Goal: Find specific page/section: Find specific page/section

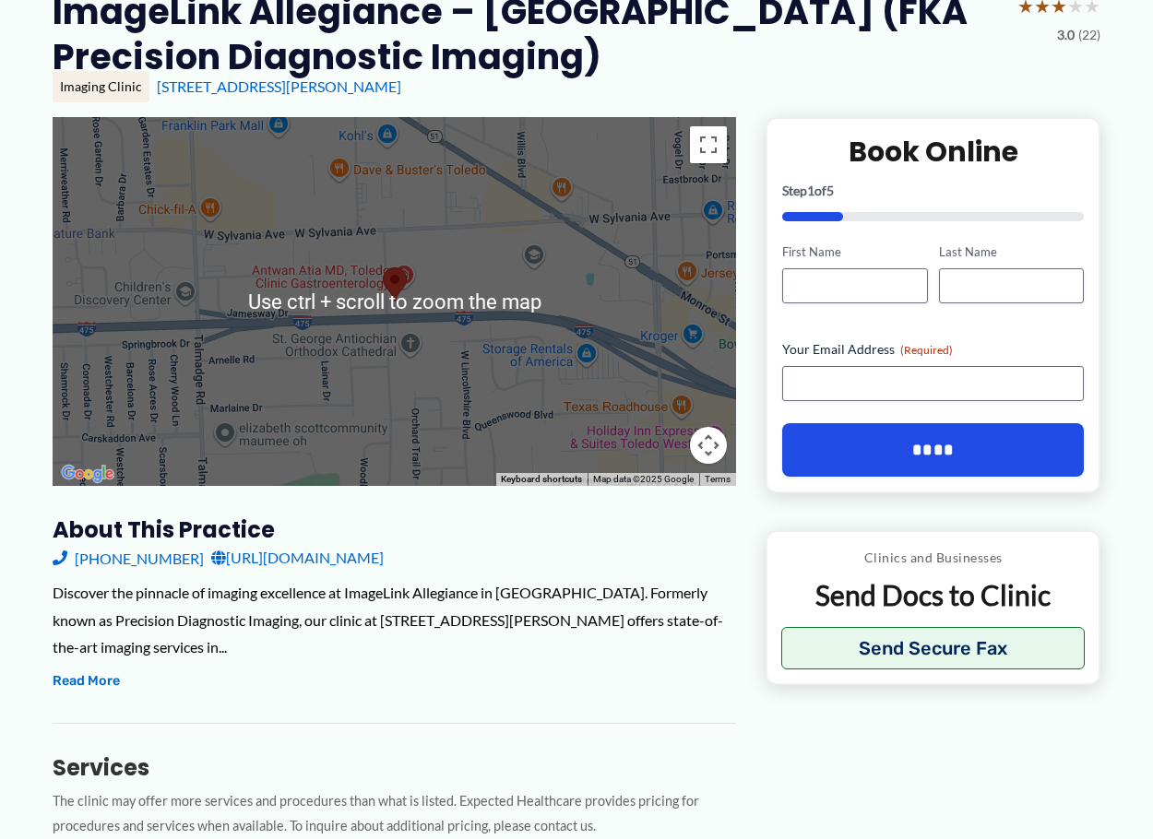
scroll to position [92, 0]
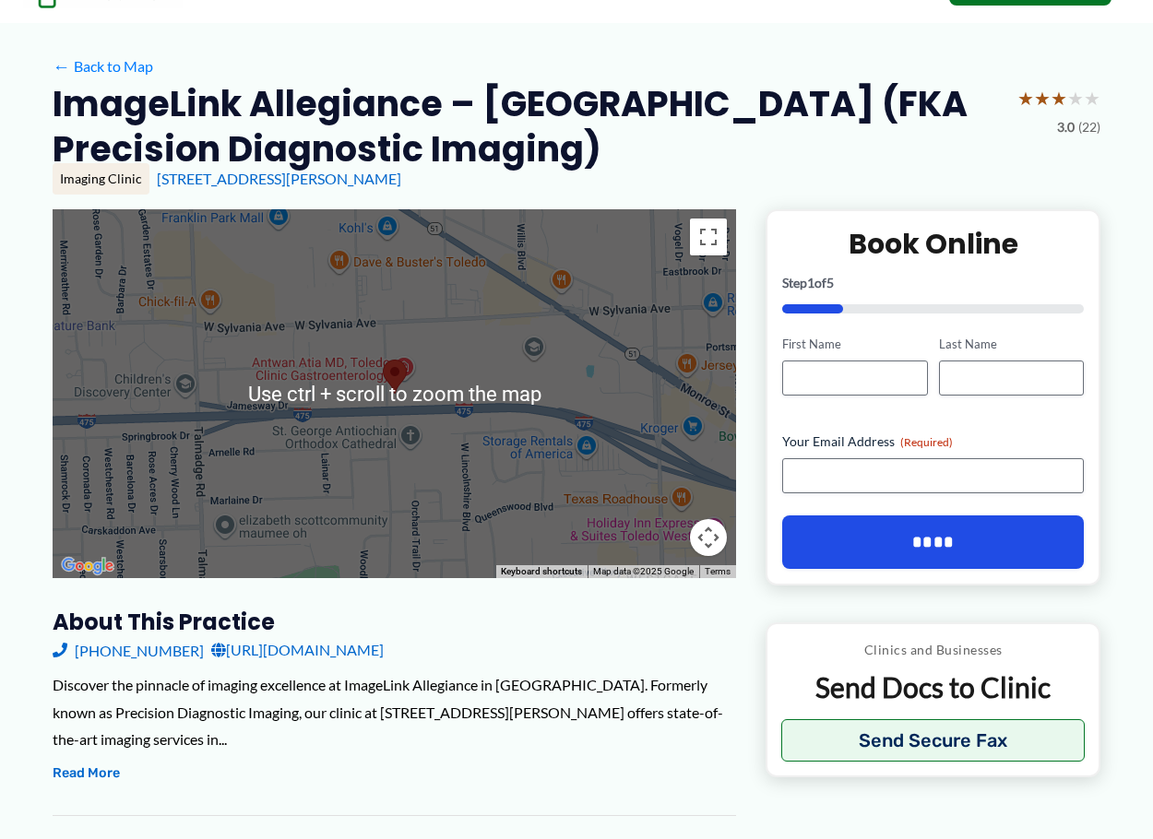
click at [398, 348] on div at bounding box center [394, 393] width 683 height 369
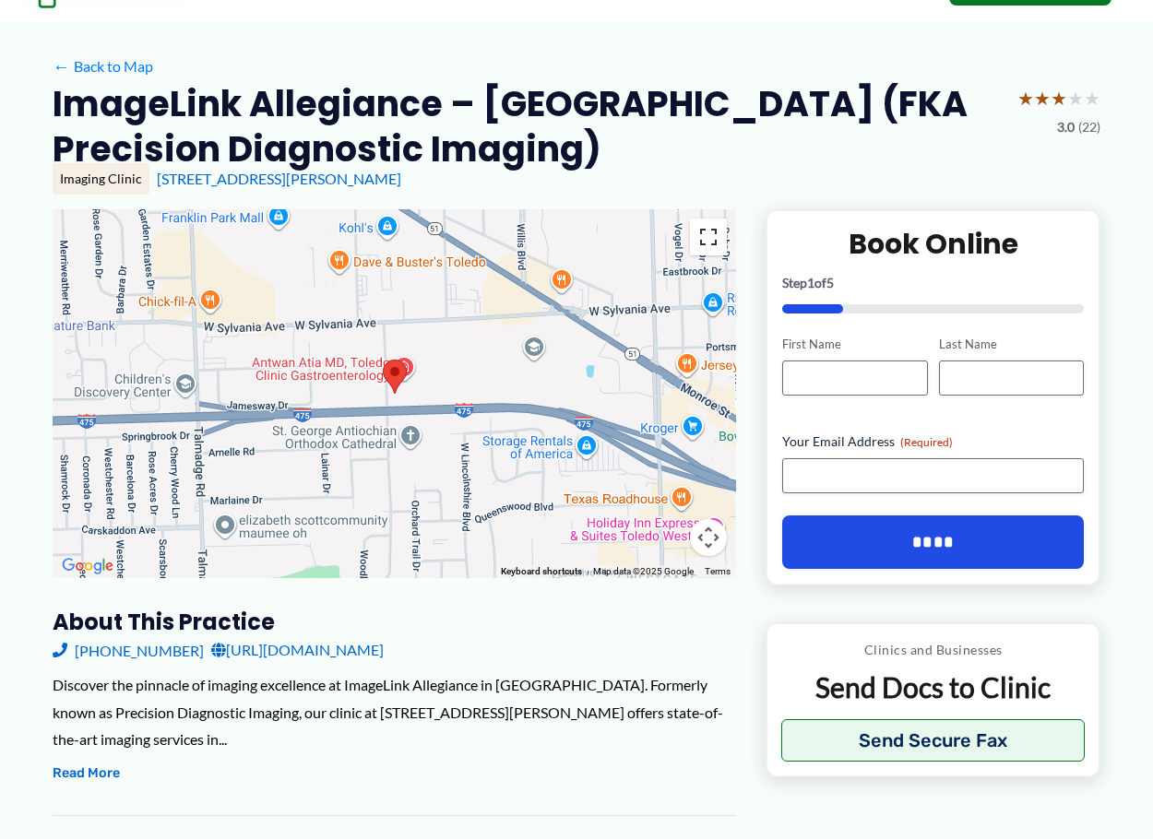
click at [708, 245] on button "Toggle fullscreen view" at bounding box center [708, 237] width 37 height 37
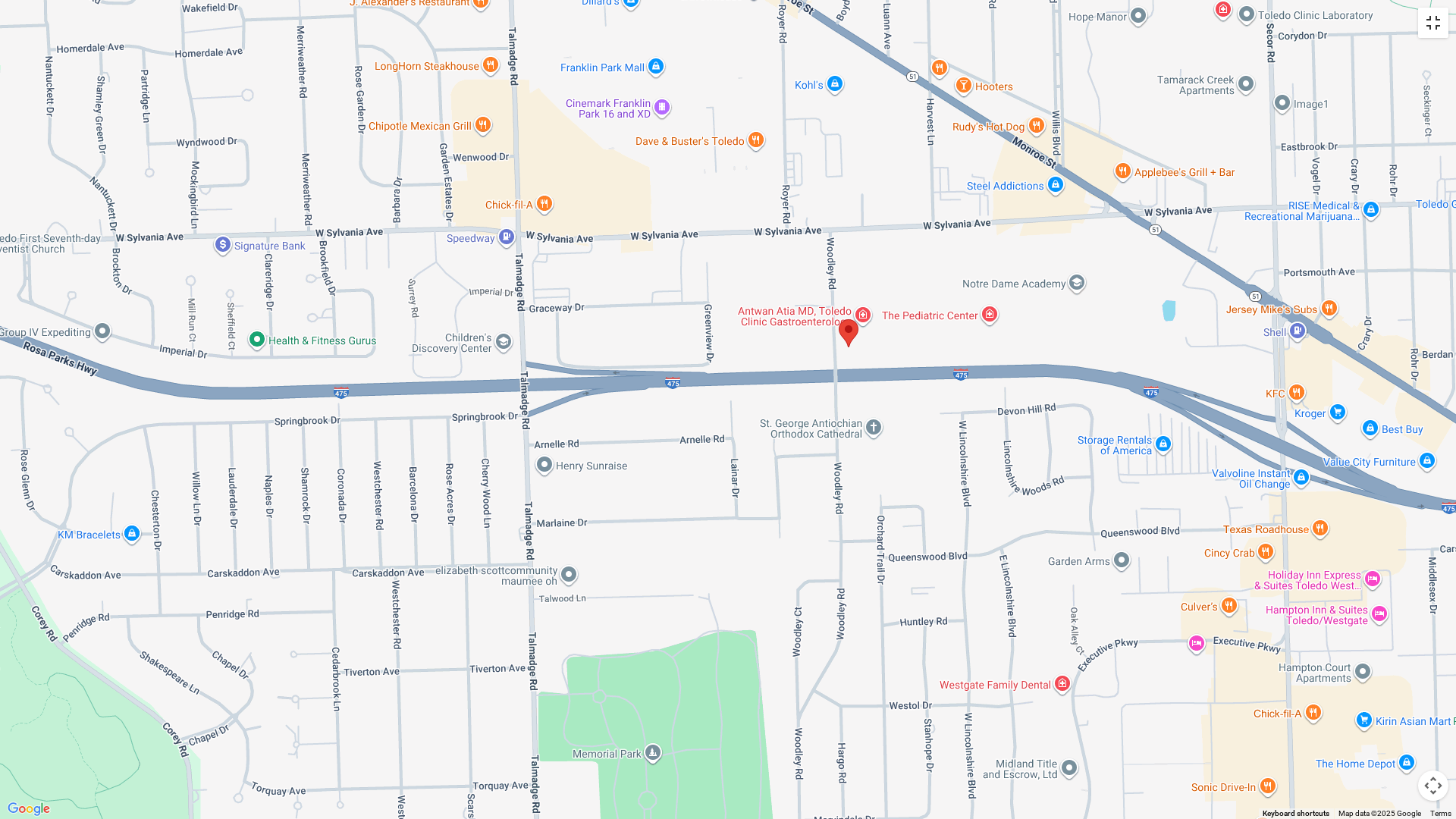
click at [947, 28] on button "Toggle fullscreen view" at bounding box center [1433, 22] width 30 height 30
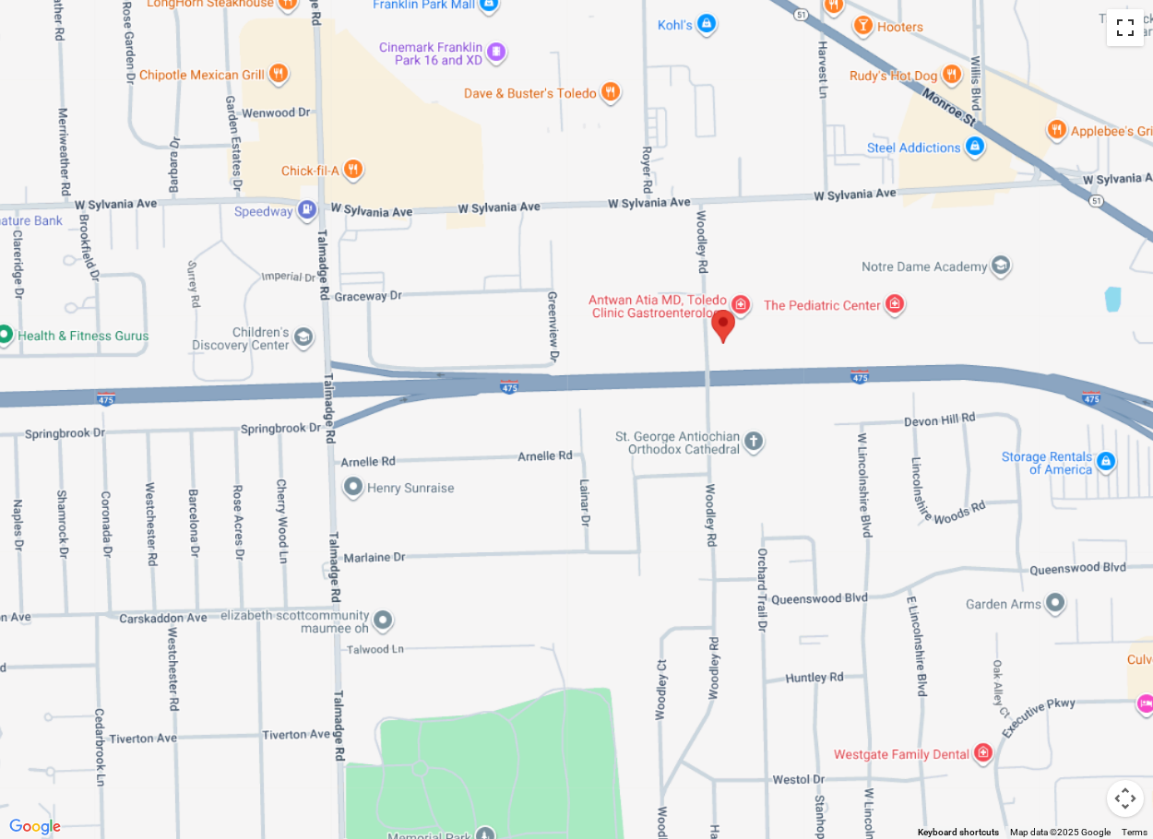
scroll to position [0, 0]
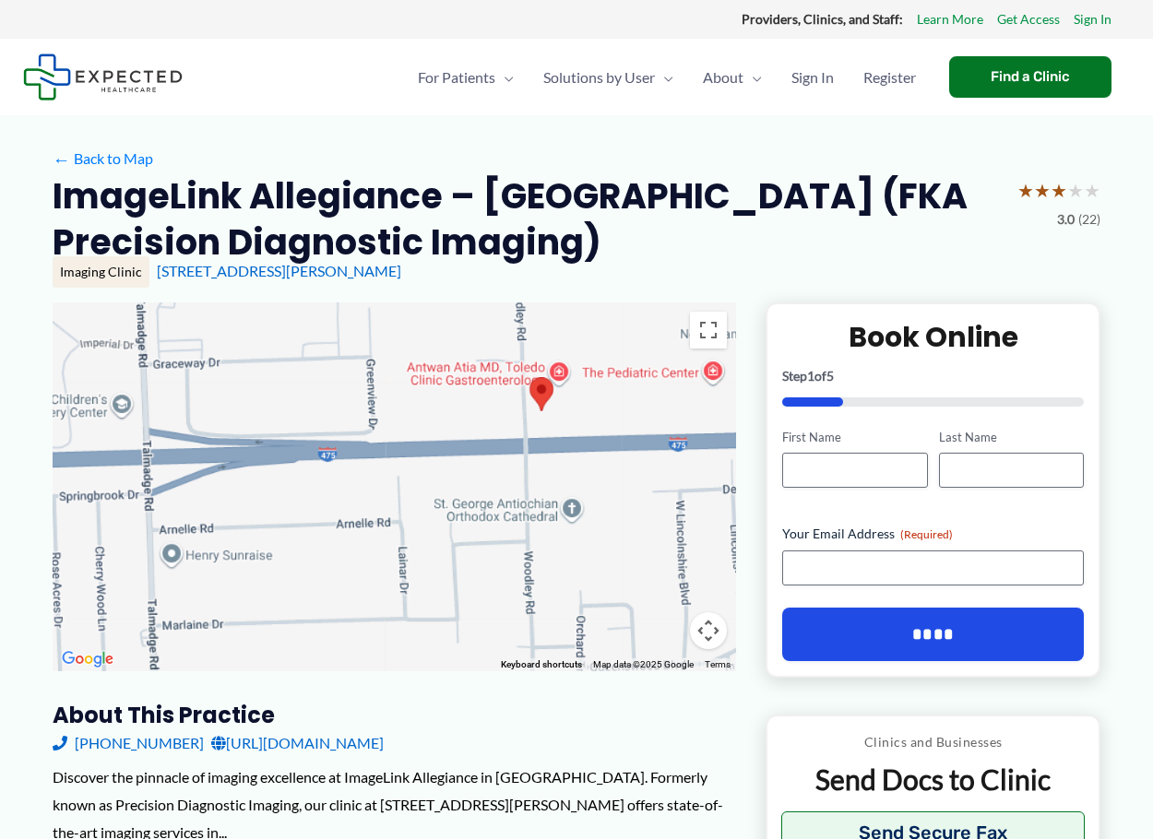
click at [106, 83] on img at bounding box center [103, 76] width 160 height 47
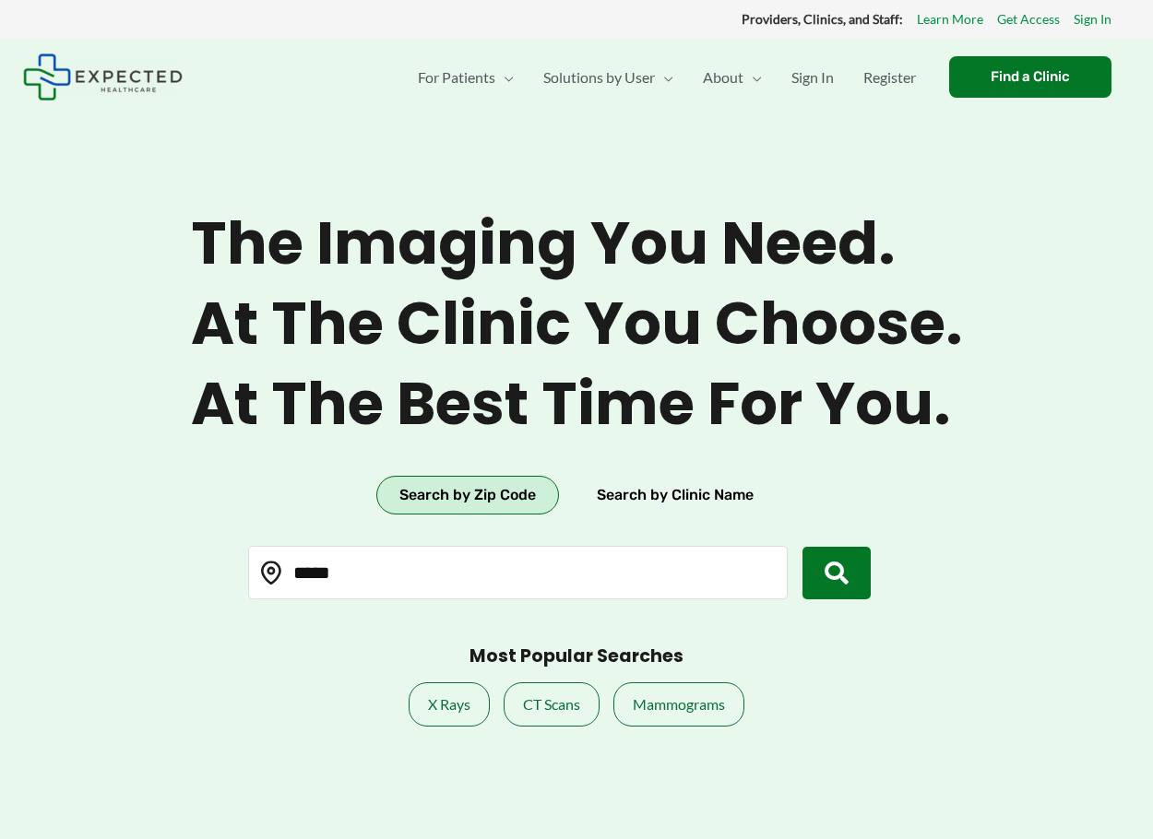
drag, startPoint x: 407, startPoint y: 577, endPoint x: 175, endPoint y: 595, distance: 232.2
click at [175, 595] on section "The imaging you need. At the clinic you choose. At the best time for you. Searc…" at bounding box center [576, 458] width 1153 height 839
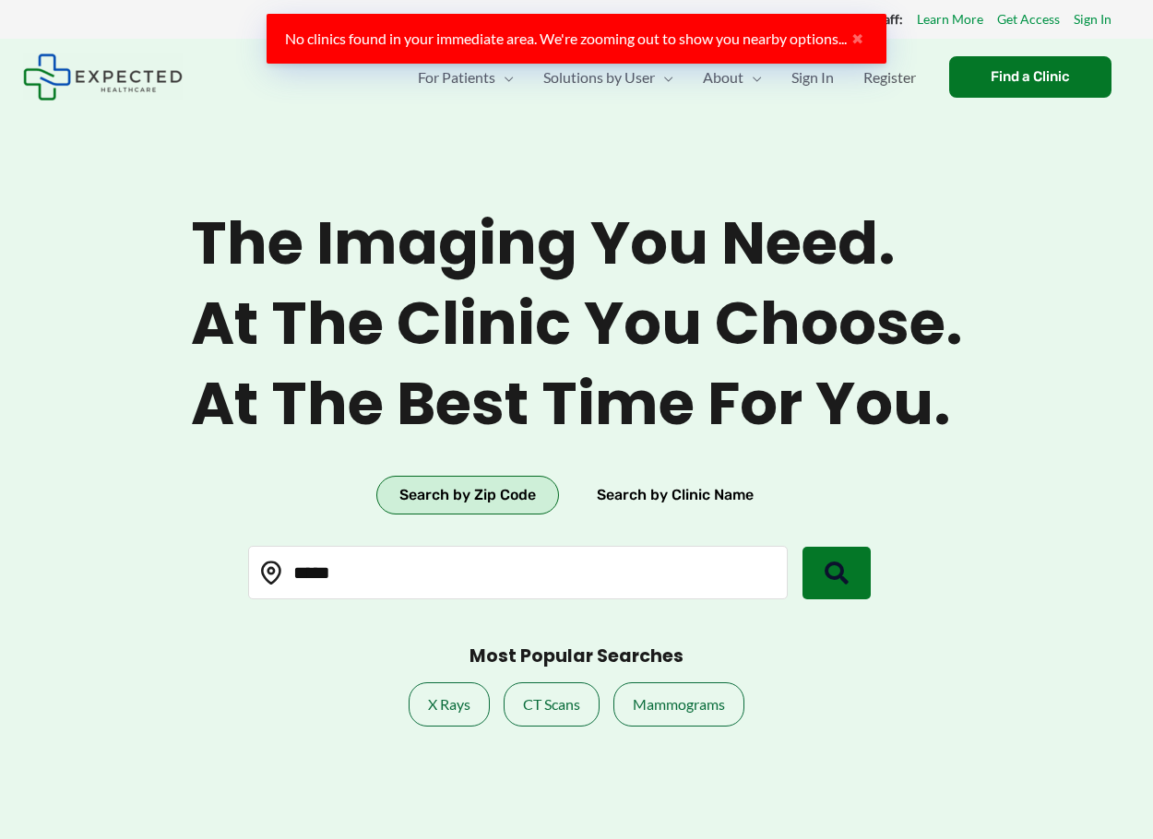
type input "*****"
click at [831, 577] on icon "submit" at bounding box center [837, 574] width 24 height 24
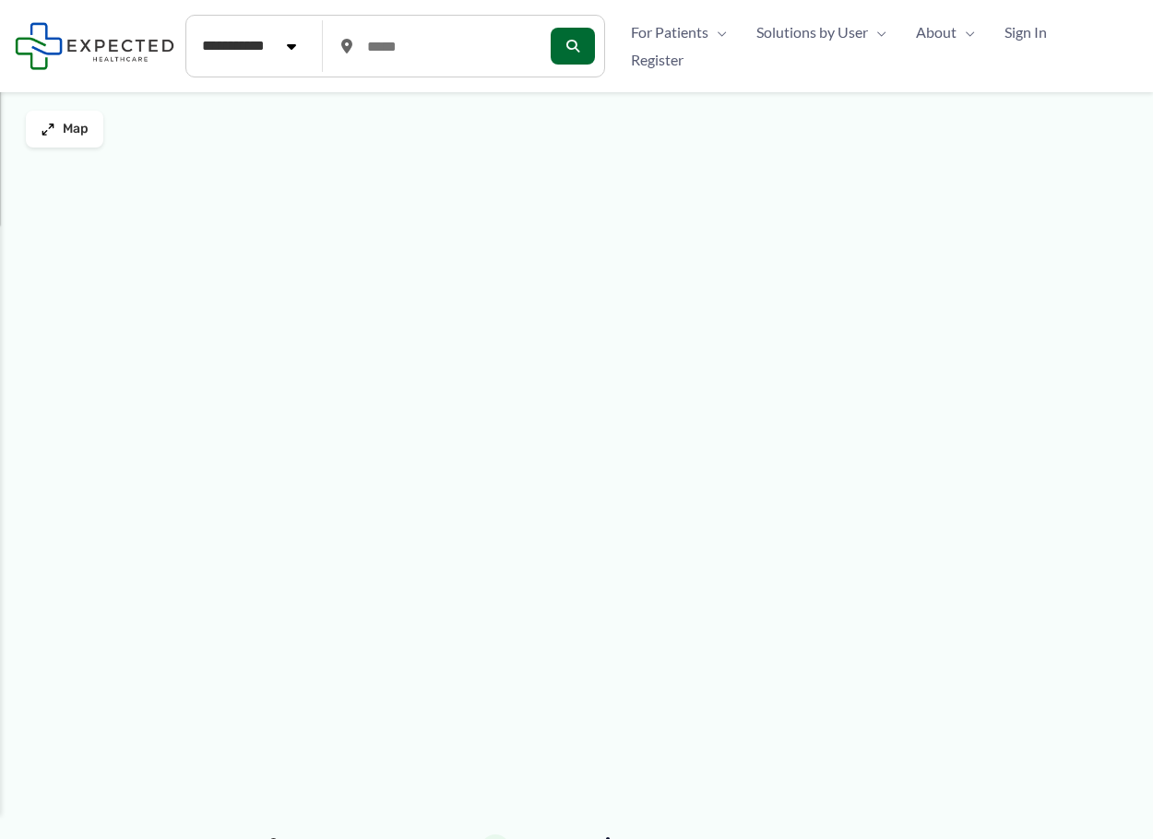
type input "*****"
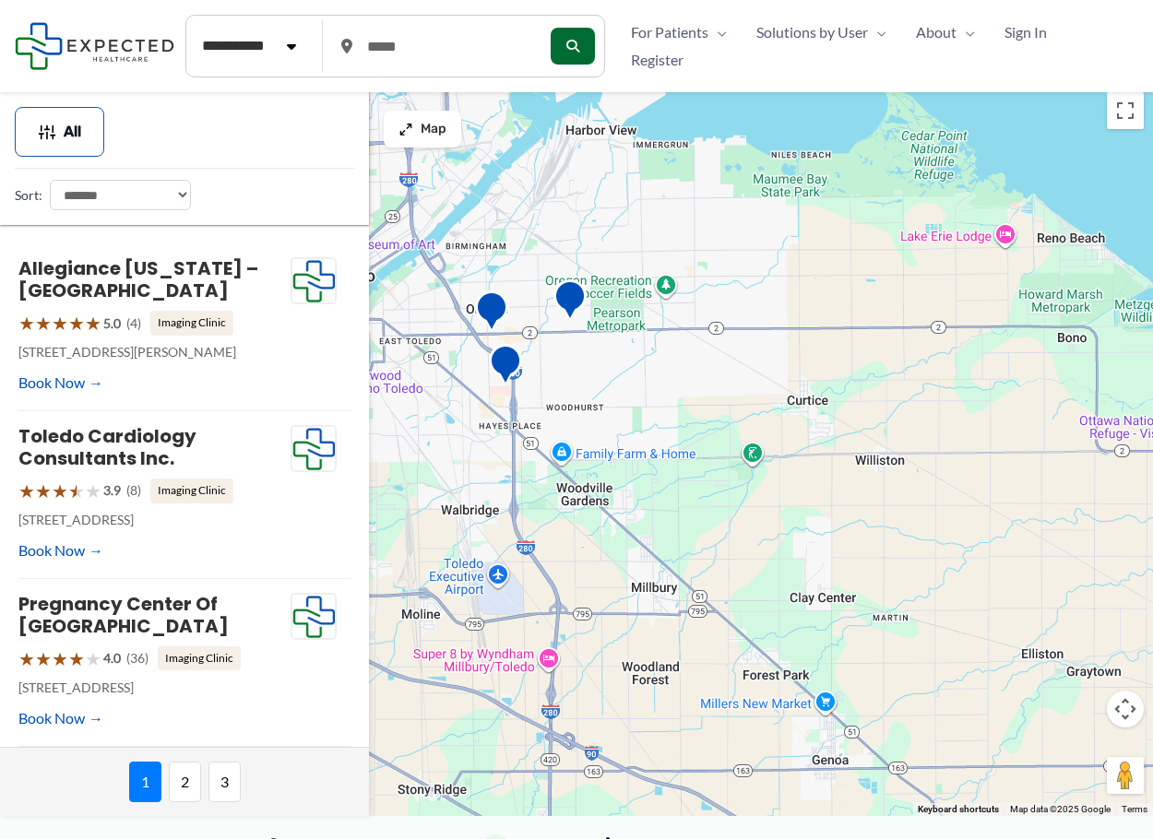
scroll to position [92, 0]
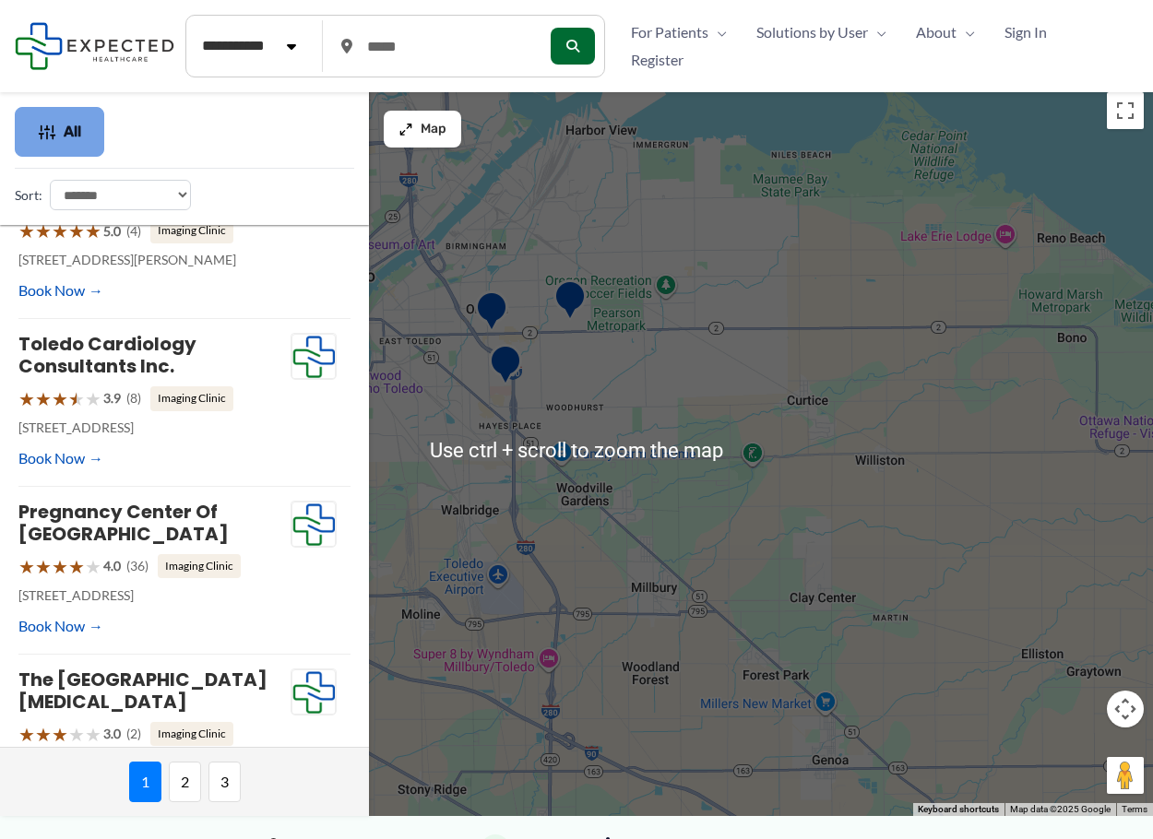
click at [79, 131] on span "All" at bounding box center [73, 131] width 18 height 13
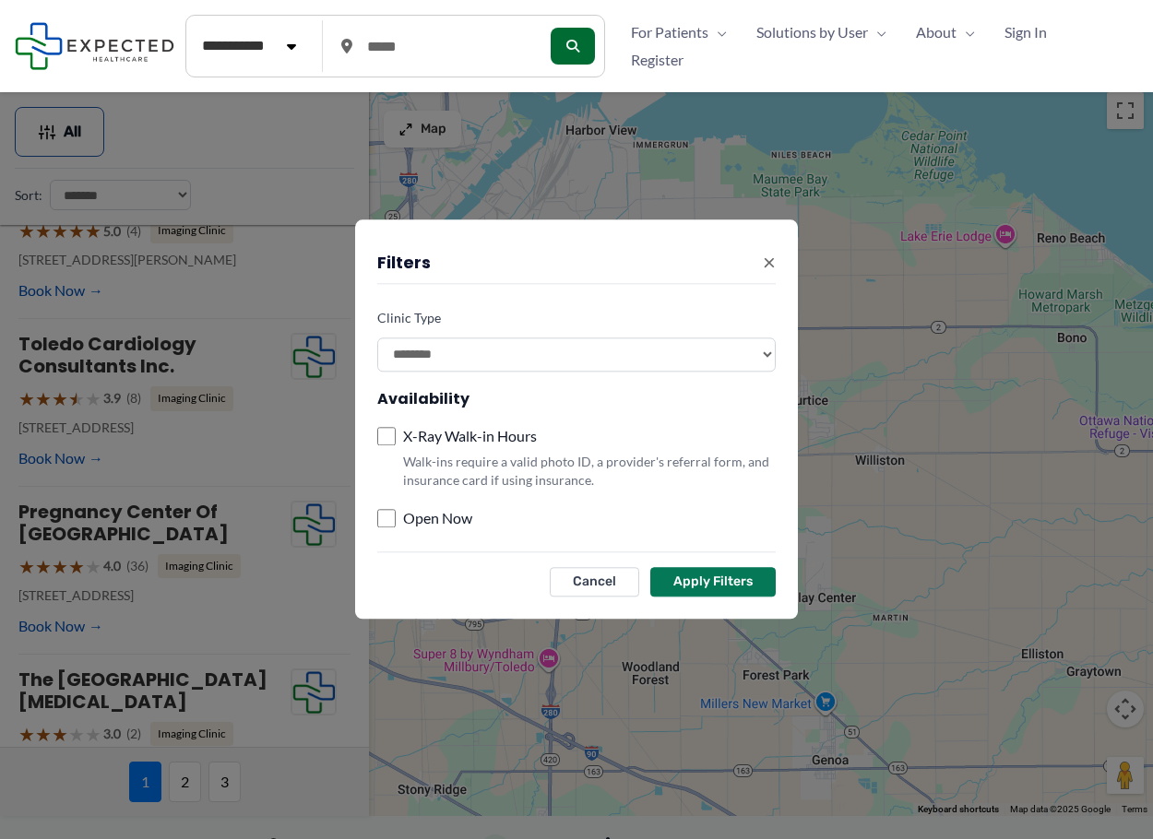
click at [507, 368] on select "**********" at bounding box center [576, 355] width 398 height 34
select select "**********"
click at [377, 338] on select "**********" at bounding box center [576, 355] width 398 height 34
click at [722, 596] on button "Apply Filters" at bounding box center [712, 583] width 125 height 30
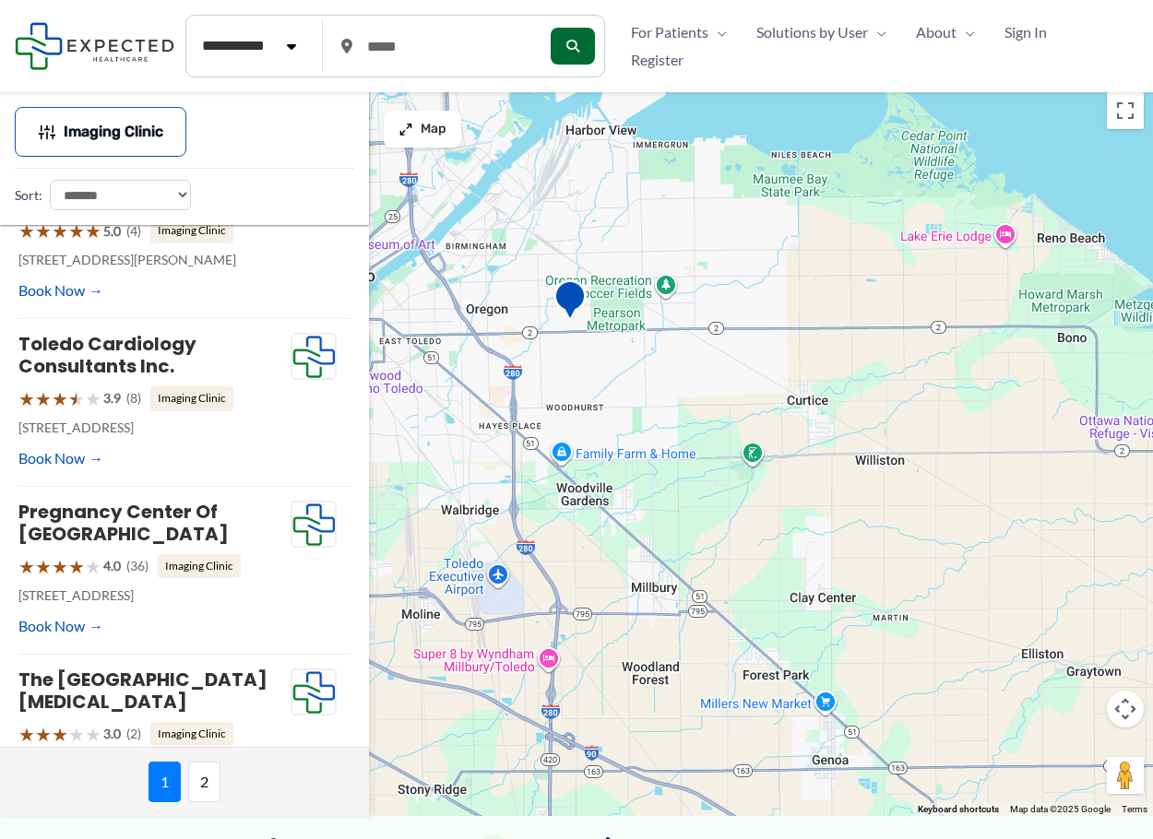
scroll to position [0, 0]
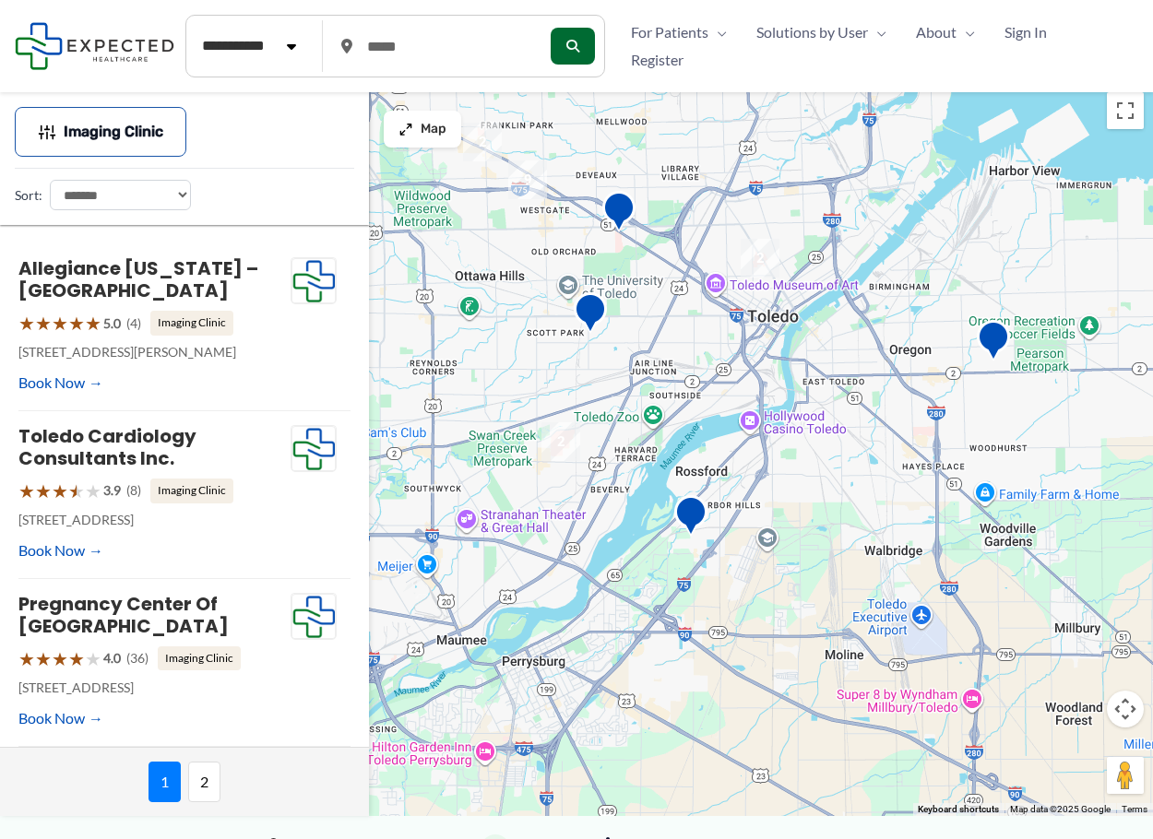
drag, startPoint x: 523, startPoint y: 386, endPoint x: 998, endPoint y: 433, distance: 477.3
click at [997, 433] on div at bounding box center [576, 449] width 1153 height 733
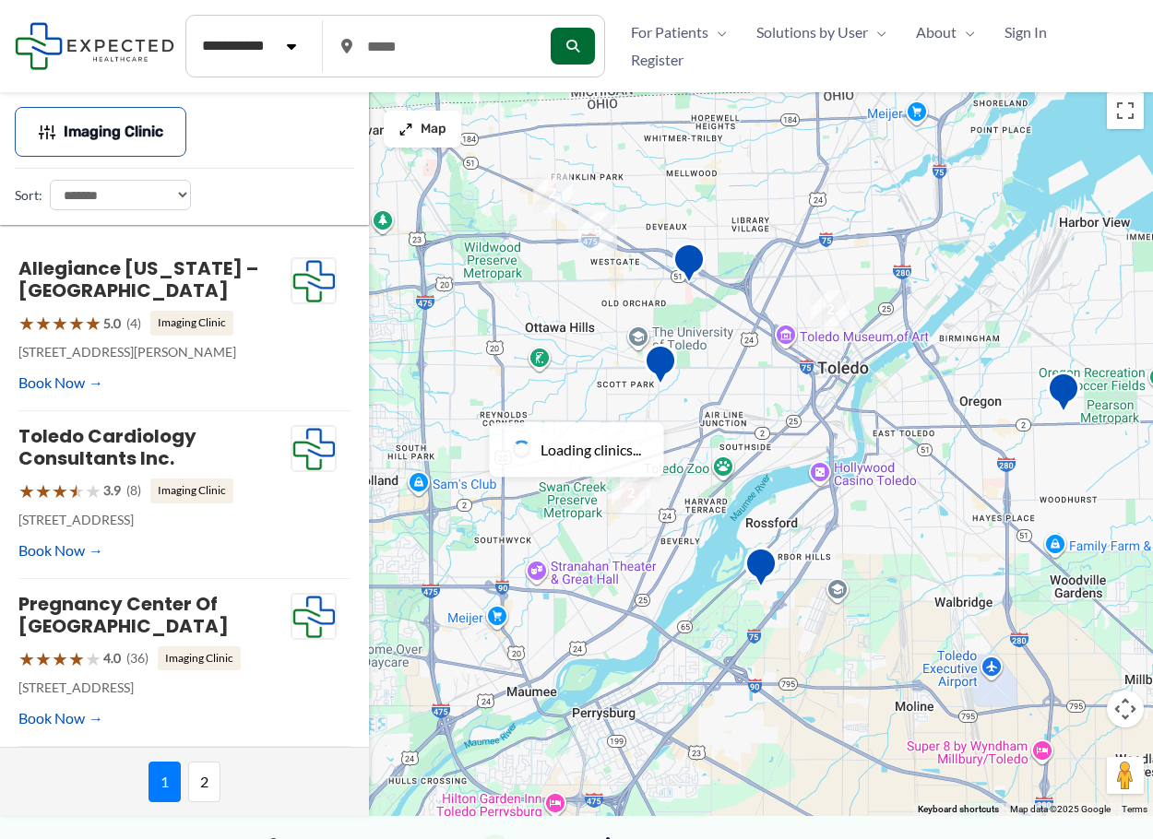
drag, startPoint x: 730, startPoint y: 400, endPoint x: 738, endPoint y: 454, distance: 54.1
click at [740, 455] on div at bounding box center [576, 449] width 1153 height 733
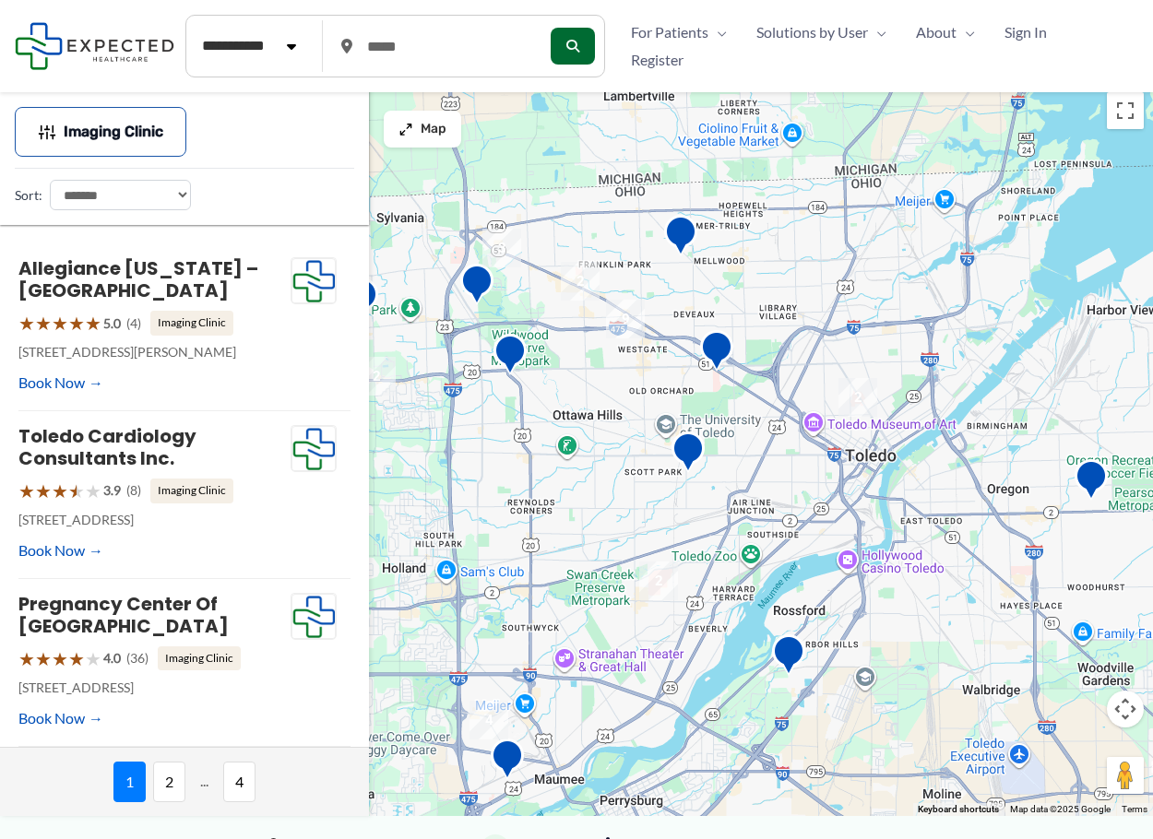
drag, startPoint x: 527, startPoint y: 327, endPoint x: 571, endPoint y: 413, distance: 97.4
click at [571, 413] on div at bounding box center [576, 449] width 1153 height 733
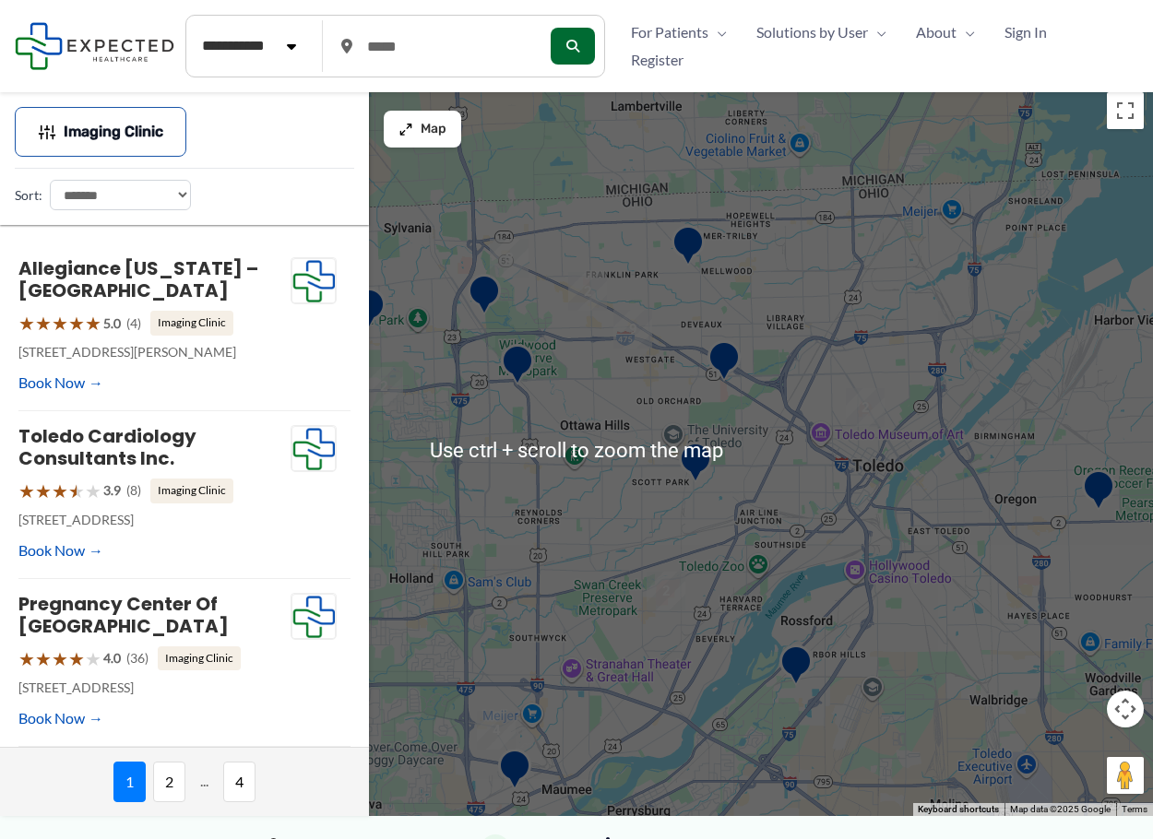
drag, startPoint x: 561, startPoint y: 414, endPoint x: 538, endPoint y: 394, distance: 30.7
click at [562, 414] on div at bounding box center [576, 449] width 1153 height 733
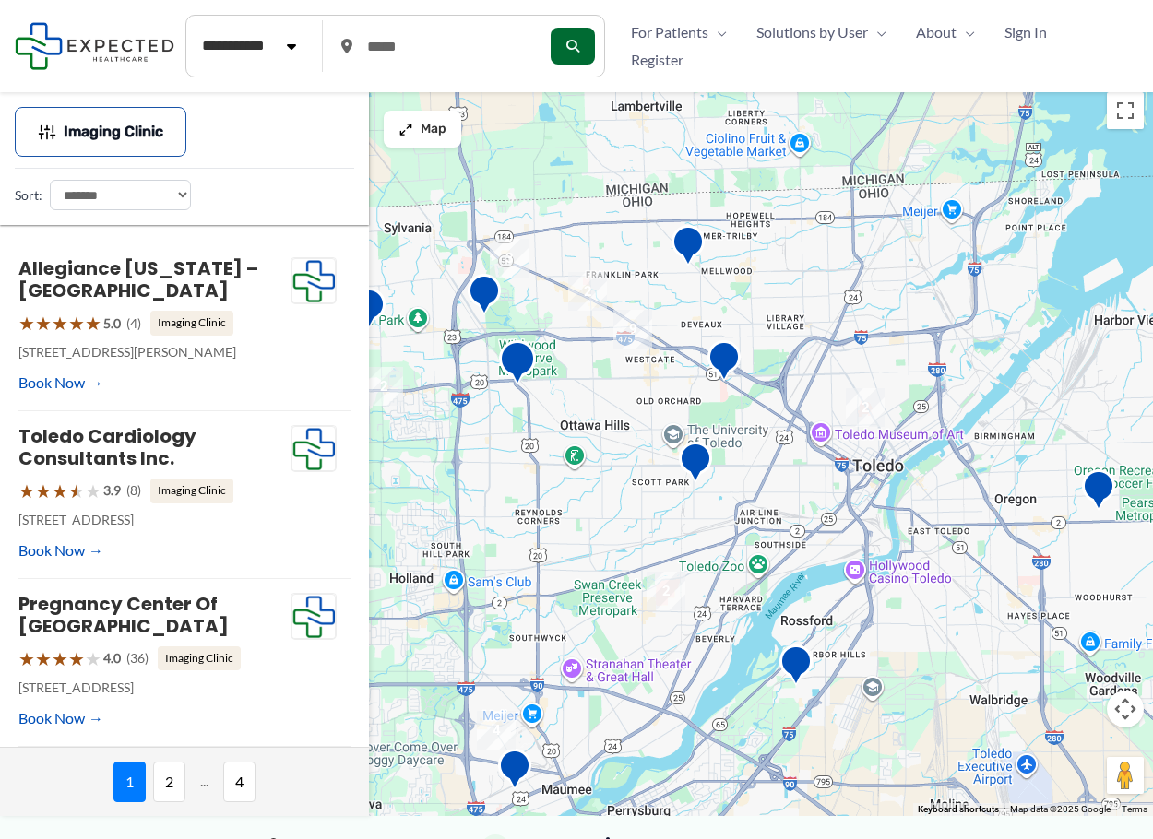
click at [514, 356] on img "ProMedica Radiology &#8211; North Reynolds Road" at bounding box center [518, 365] width 52 height 65
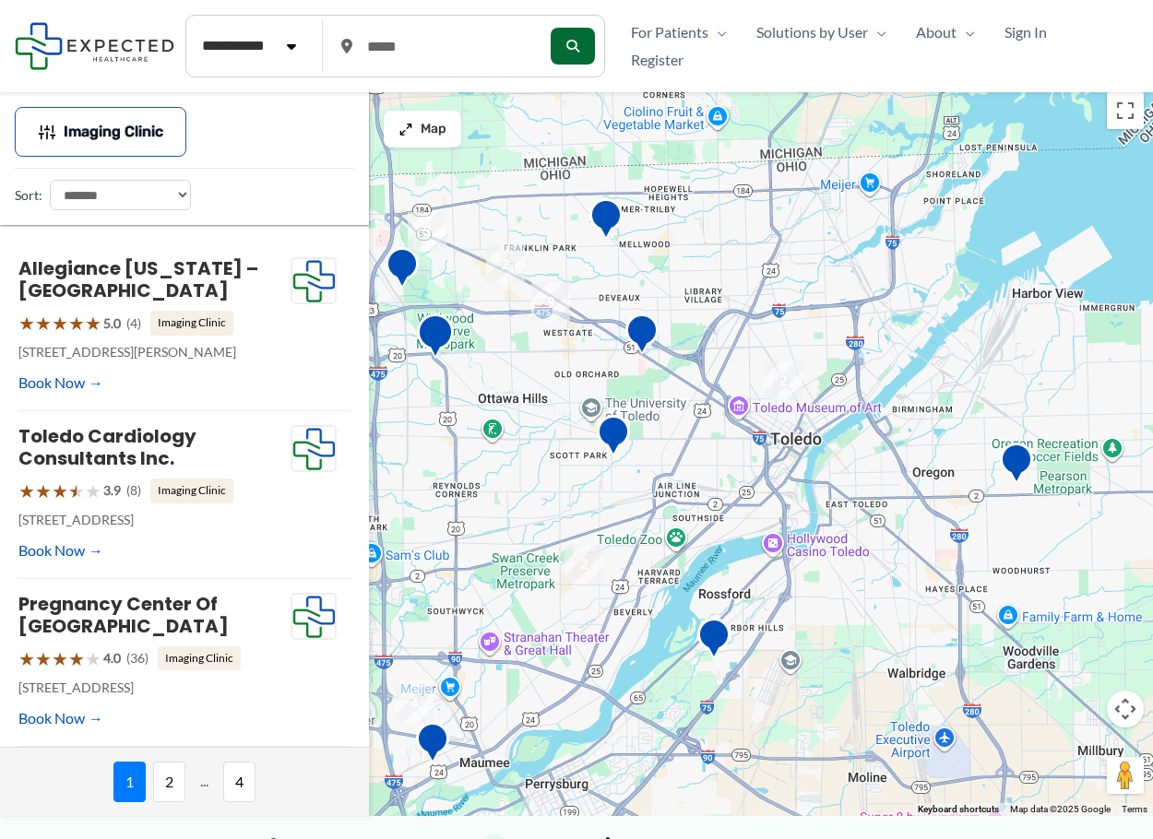
drag, startPoint x: 847, startPoint y: 336, endPoint x: 745, endPoint y: 305, distance: 105.9
click at [745, 305] on div at bounding box center [576, 449] width 1153 height 733
